Goal: Information Seeking & Learning: Learn about a topic

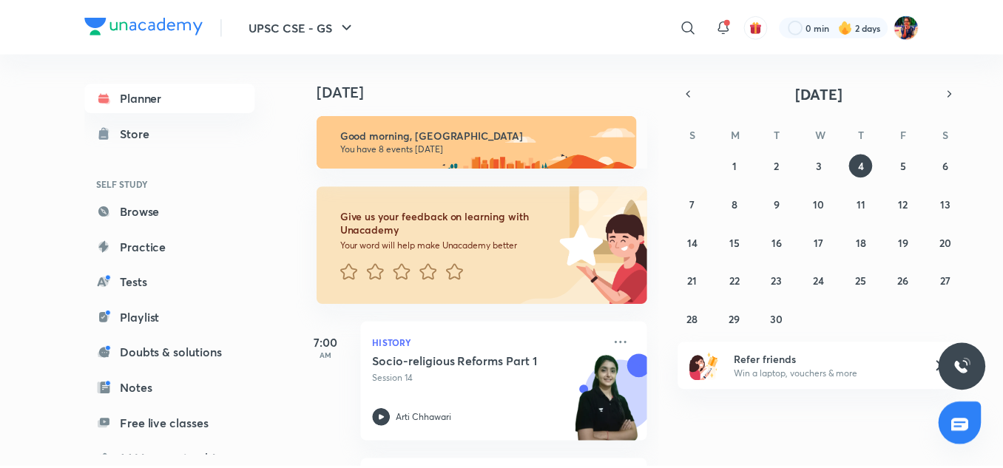
scroll to position [162, 0]
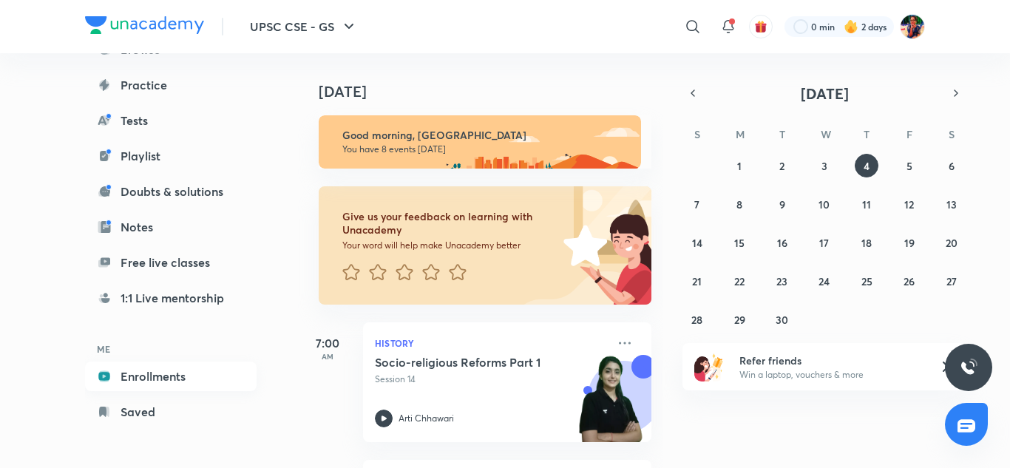
click at [179, 376] on link "Enrollments" at bounding box center [171, 377] width 172 height 30
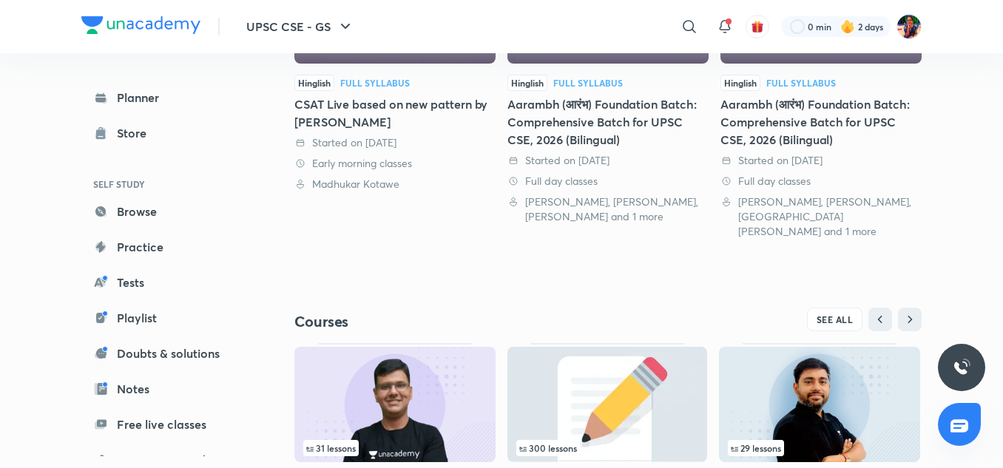
scroll to position [567, 0]
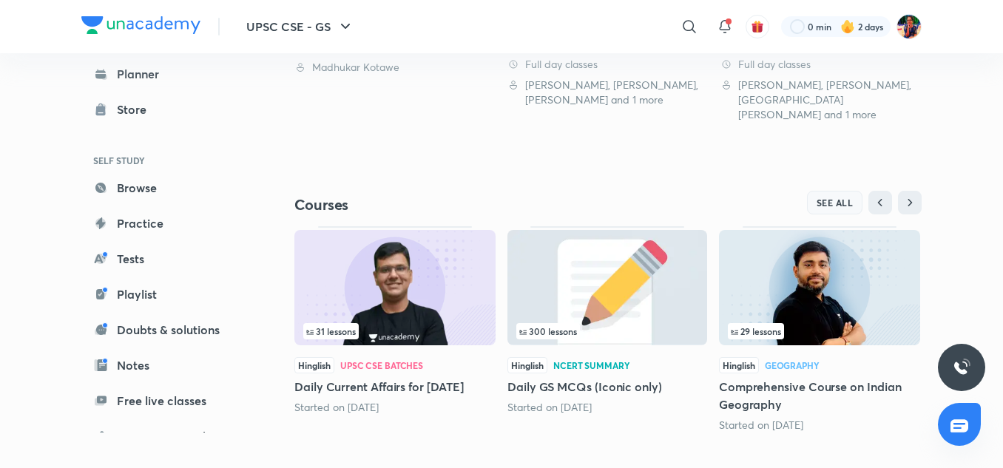
click at [825, 197] on span "SEE ALL" at bounding box center [835, 202] width 37 height 10
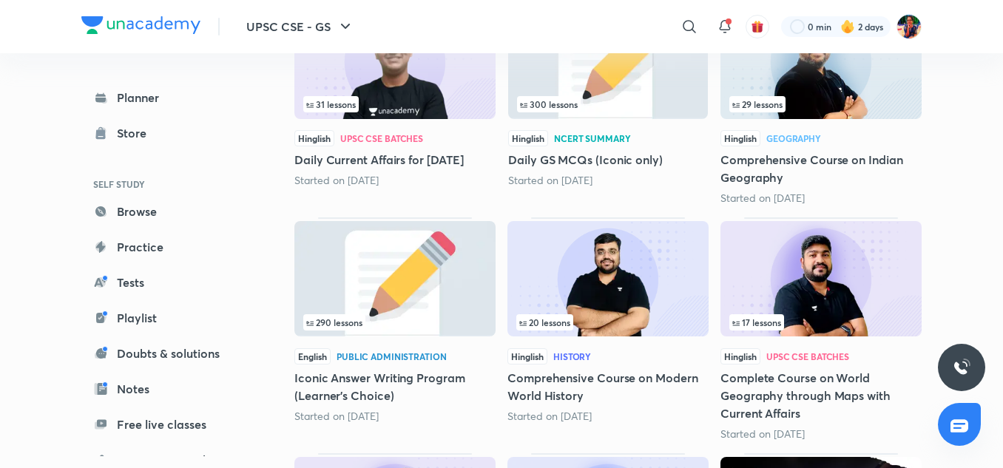
scroll to position [285, 0]
click at [682, 301] on img at bounding box center [607, 277] width 201 height 115
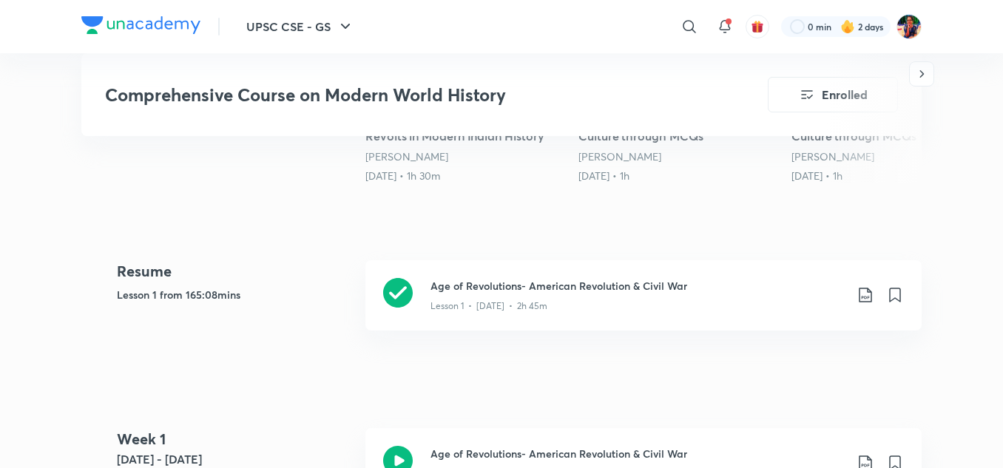
scroll to position [494, 0]
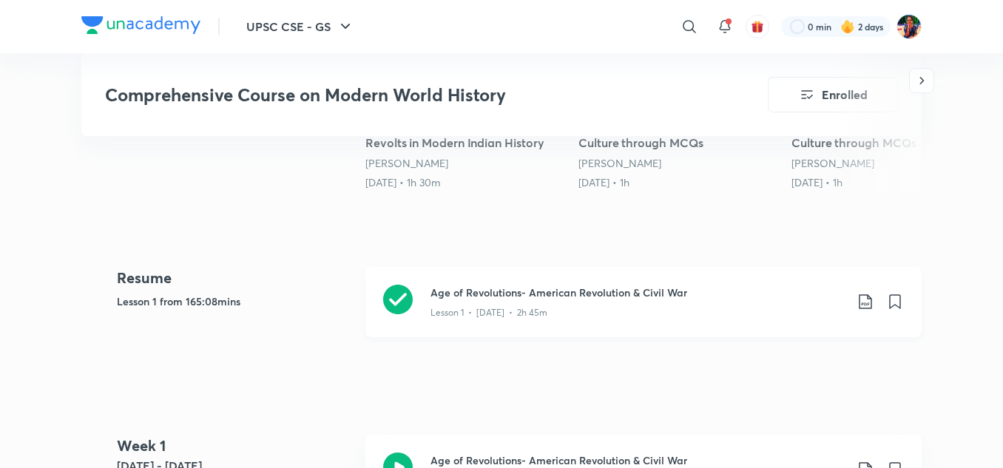
click at [402, 294] on icon at bounding box center [398, 300] width 30 height 30
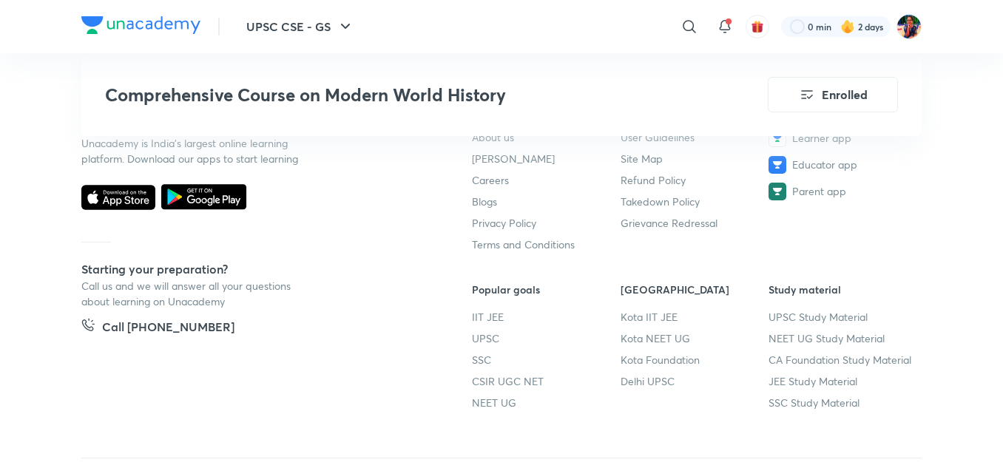
scroll to position [3370, 0]
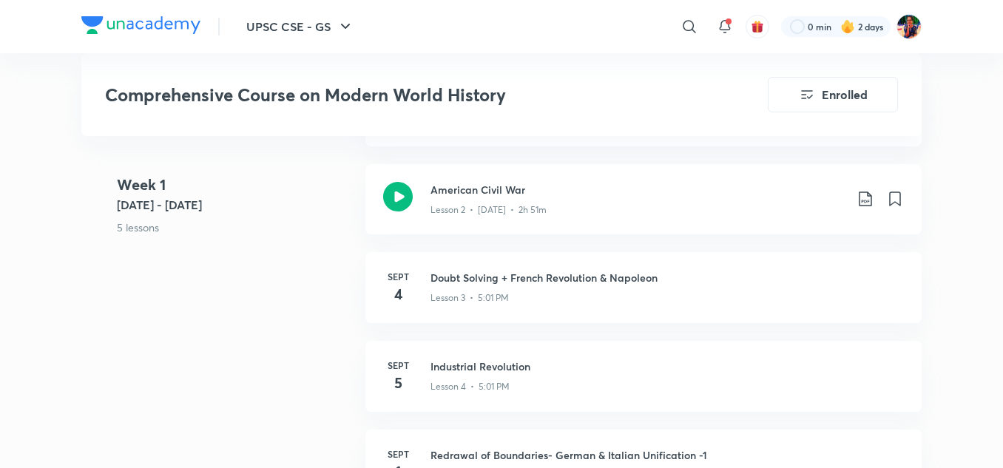
scroll to position [857, 0]
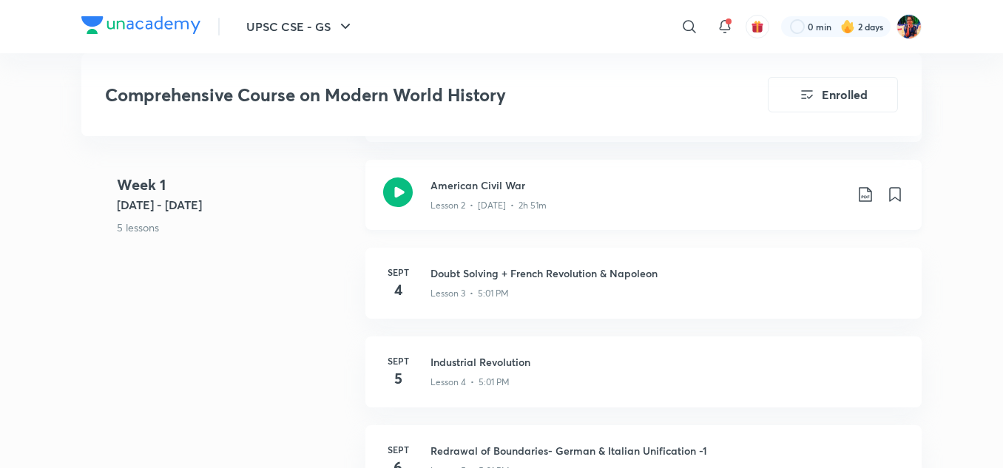
click at [399, 191] on icon at bounding box center [398, 193] width 30 height 30
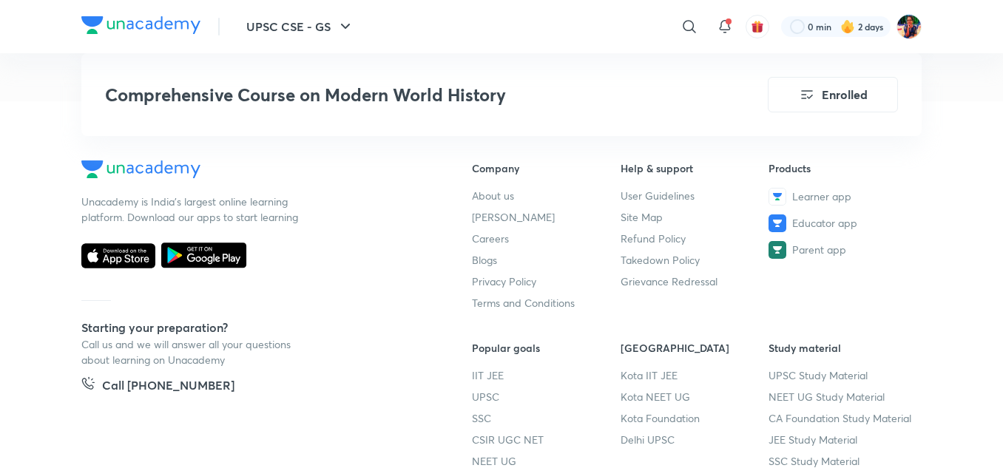
scroll to position [3370, 0]
